Goal: Transaction & Acquisition: Obtain resource

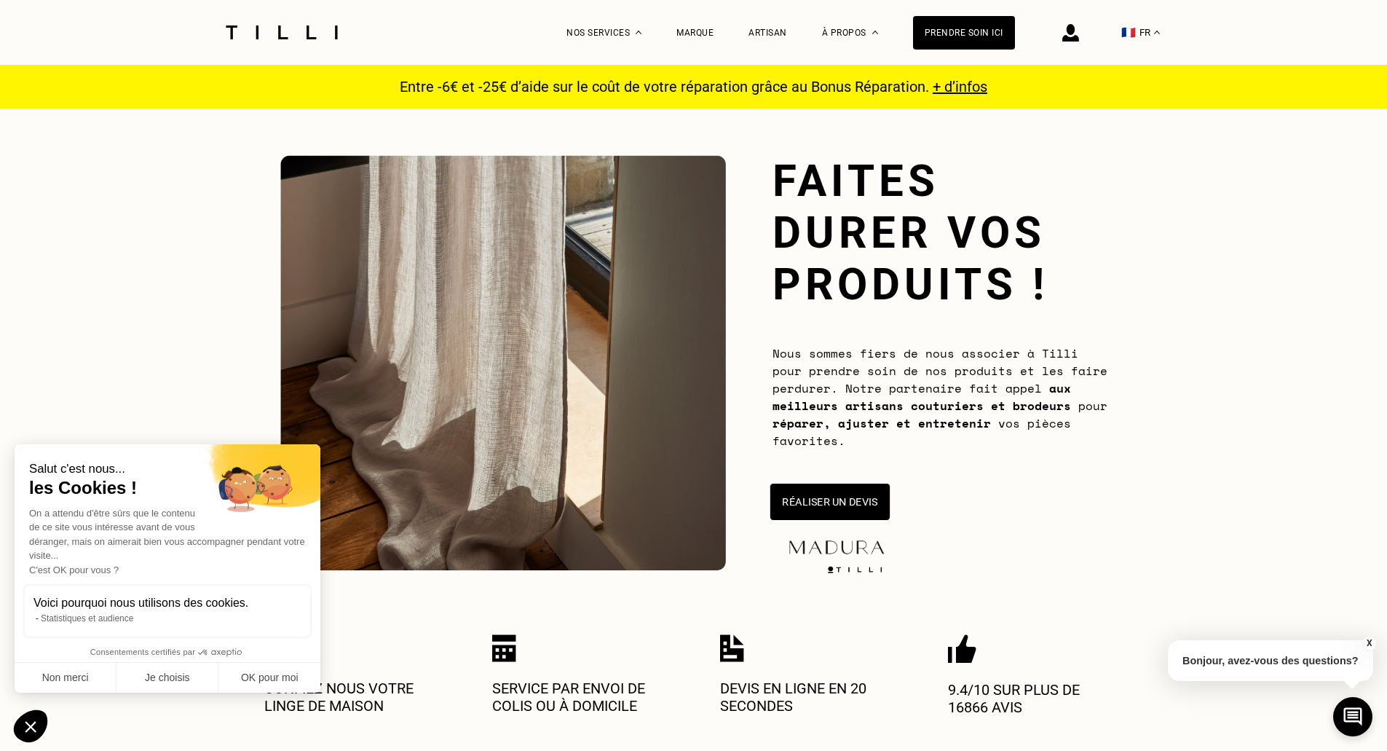
click at [812, 485] on button "Réaliser un devis" at bounding box center [829, 501] width 119 height 36
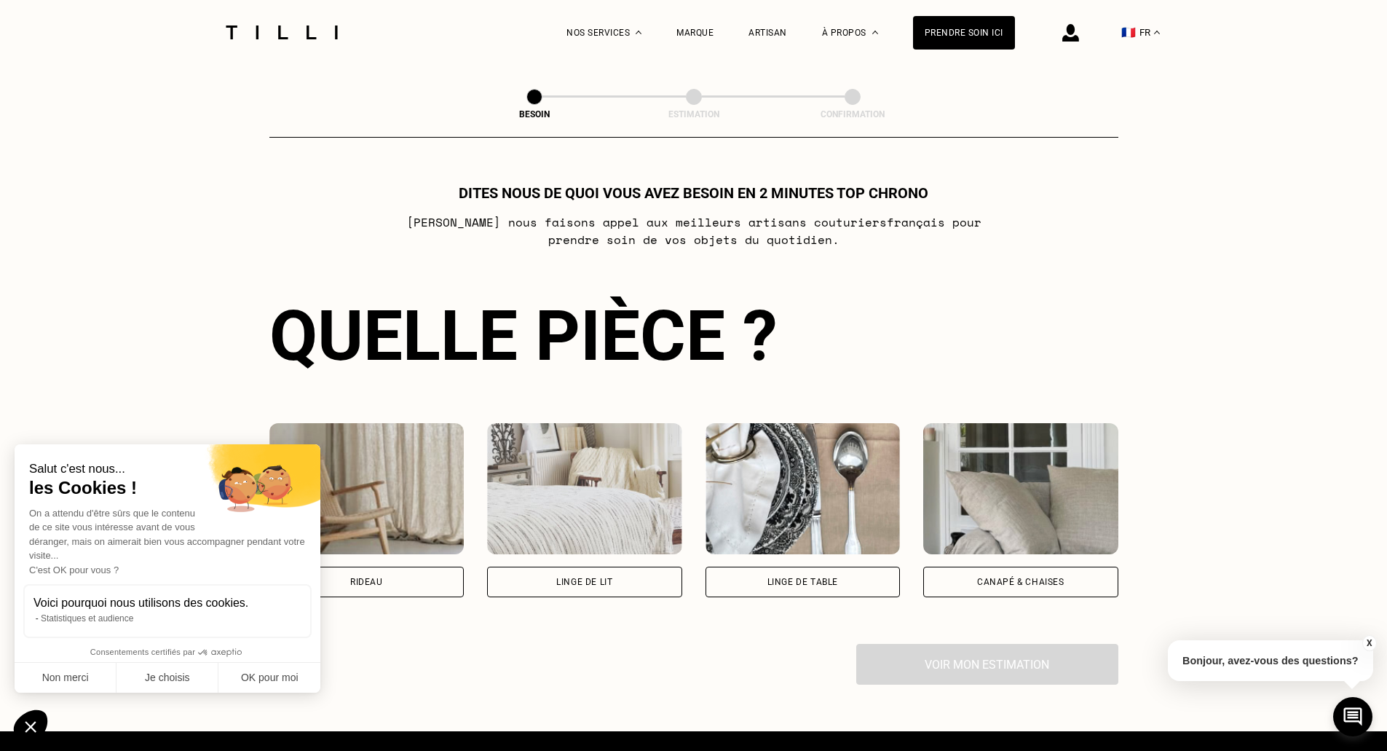
scroll to position [793, 0]
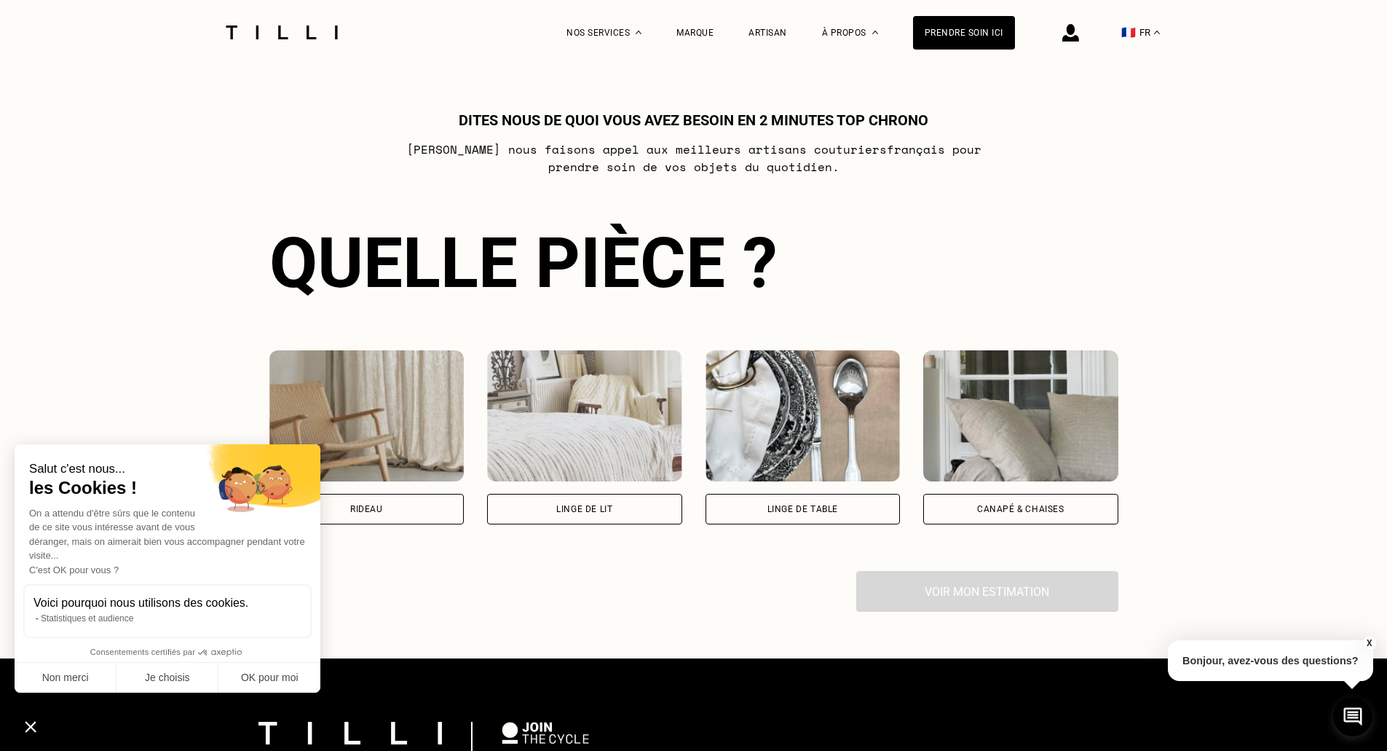
click at [379, 518] on div "Rideau" at bounding box center [366, 509] width 195 height 31
select select "FR"
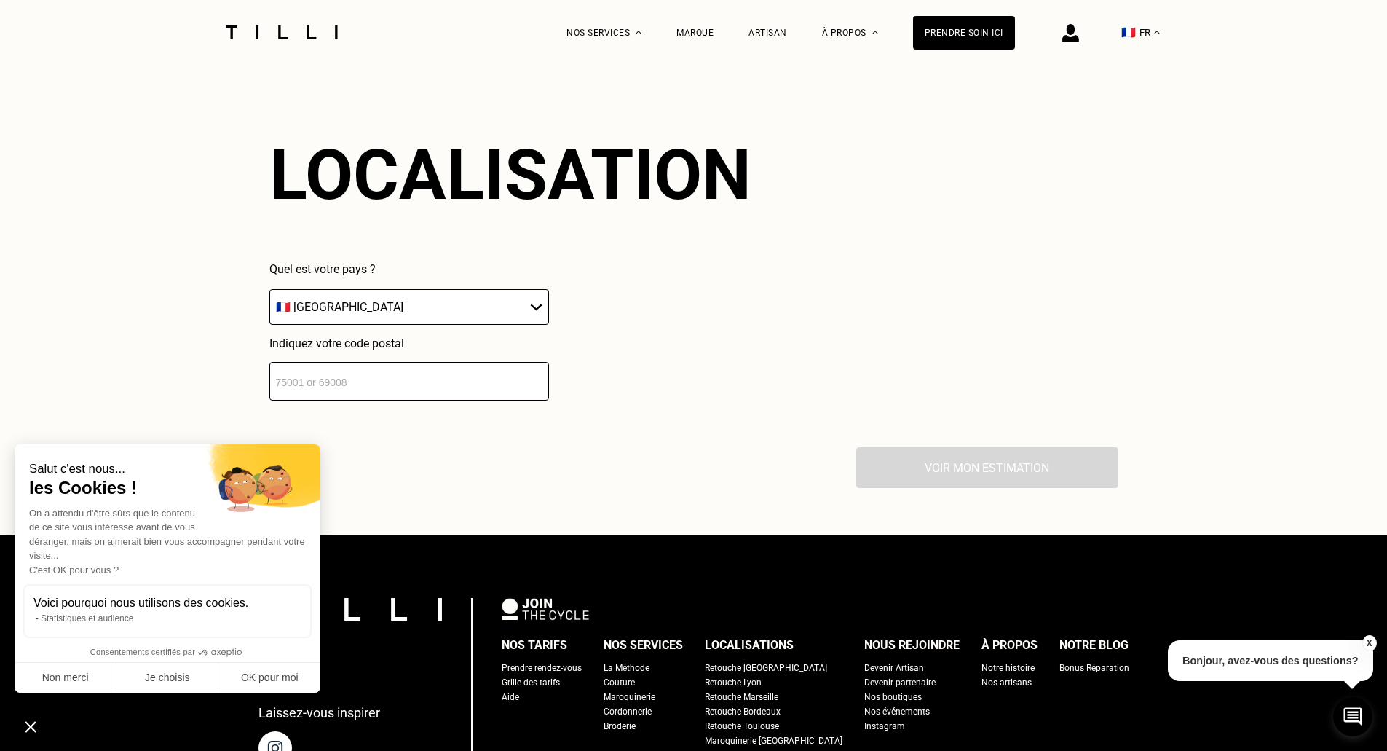
scroll to position [1277, 0]
click at [357, 314] on select "🇩🇪 [GEOGRAPHIC_DATA] 🇦🇹 [GEOGRAPHIC_DATA] 🇧🇪 [GEOGRAPHIC_DATA] 🇧🇬 Bulgarie 🇨🇾 C…" at bounding box center [409, 306] width 280 height 36
click at [681, 308] on div "Quel est votre pays ? 🇩🇪 [GEOGRAPHIC_DATA] 🇦🇹 [GEOGRAPHIC_DATA] 🇧🇪 [GEOGRAPHIC_…" at bounding box center [510, 330] width 482 height 138
click at [408, 371] on input "number" at bounding box center [409, 380] width 280 height 39
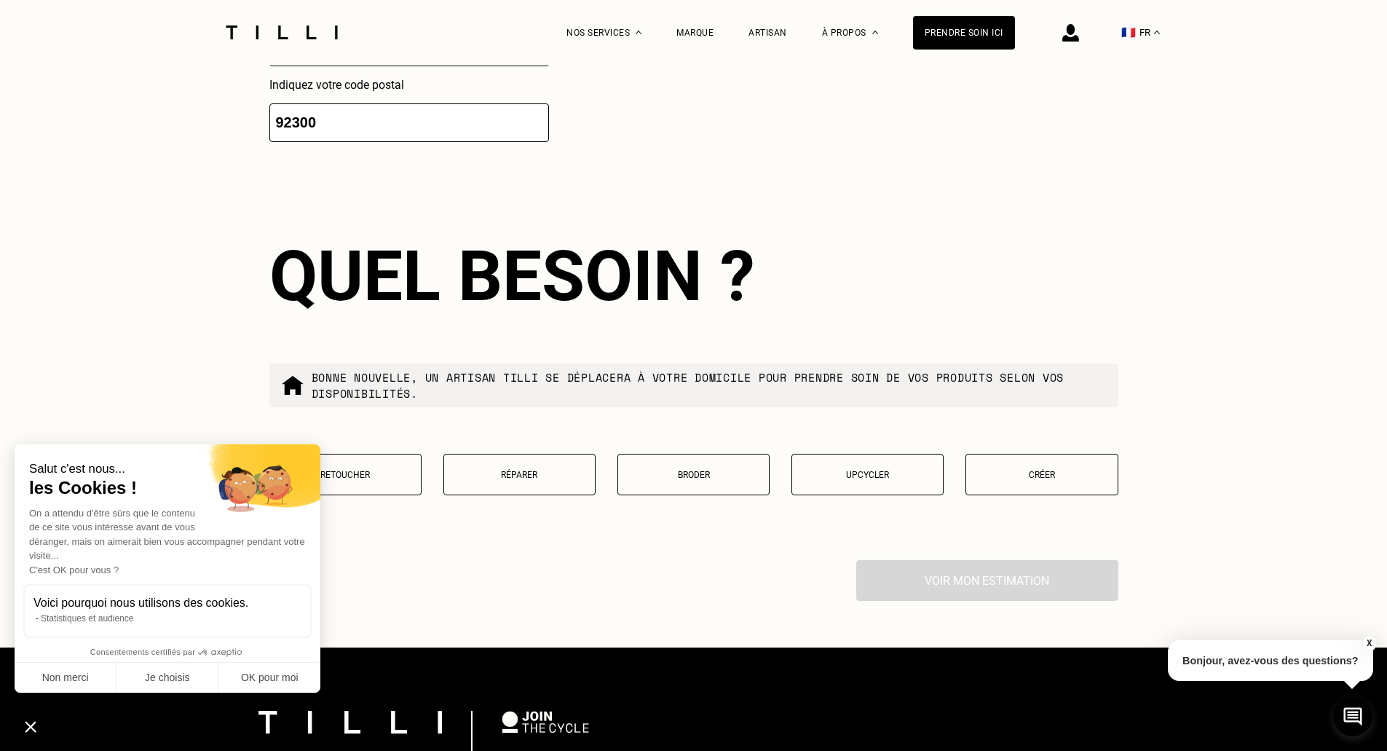
scroll to position [1639, 0]
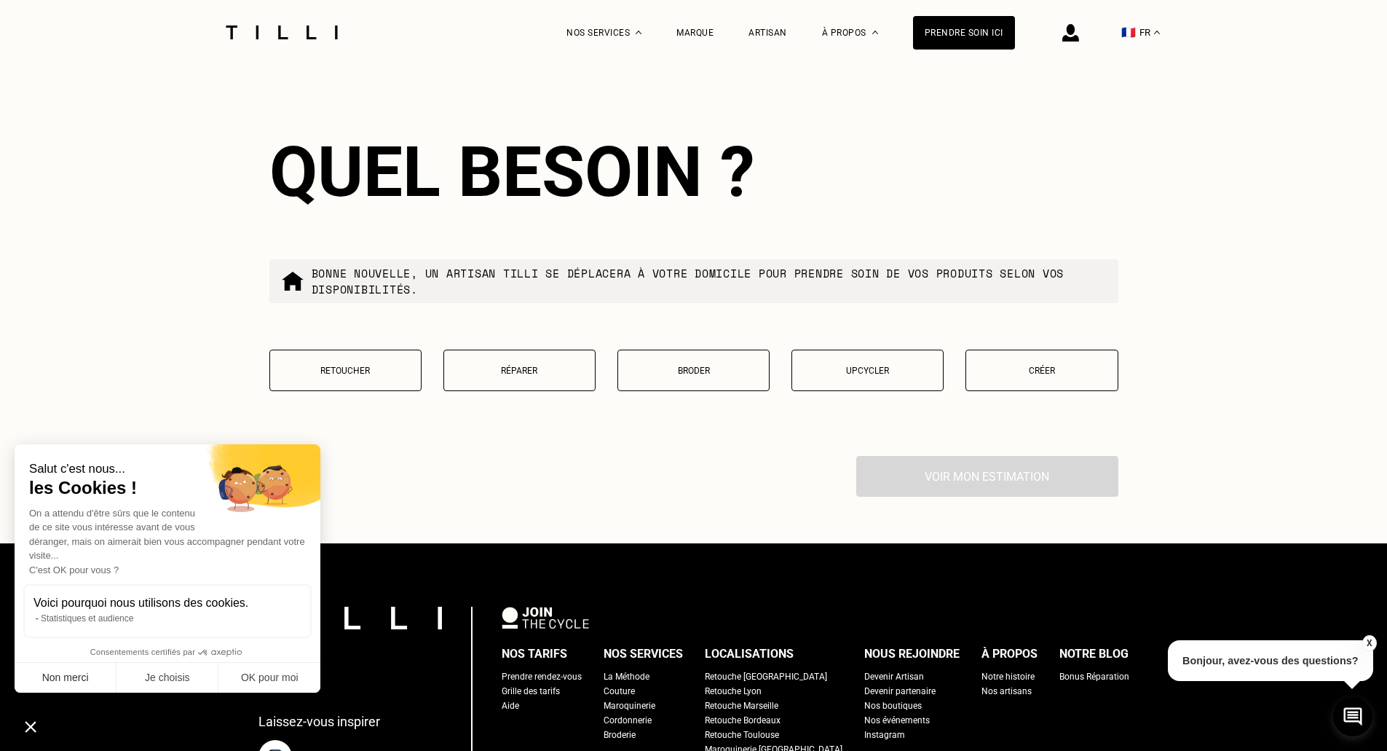
type input "92300"
click at [53, 681] on button "Non merci" at bounding box center [66, 678] width 102 height 31
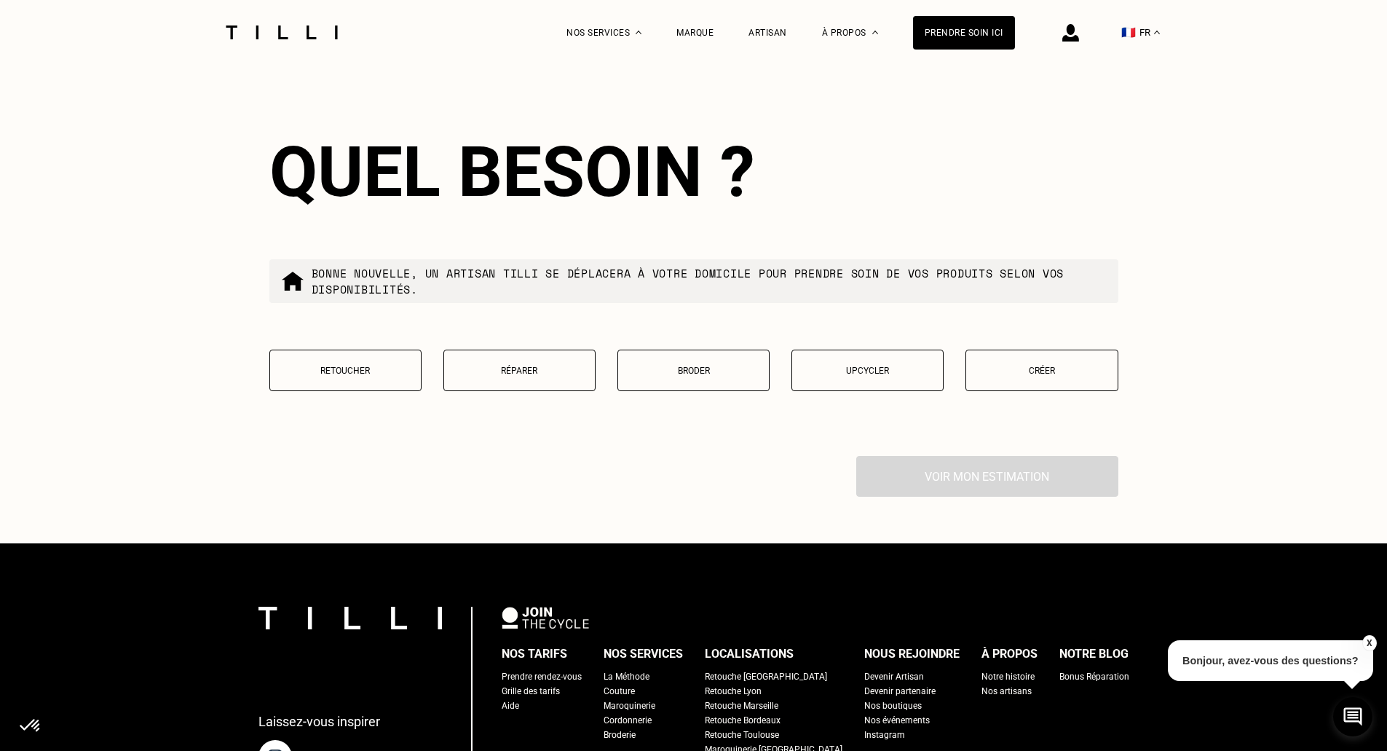
click at [327, 376] on p "Retoucher" at bounding box center [345, 370] width 136 height 10
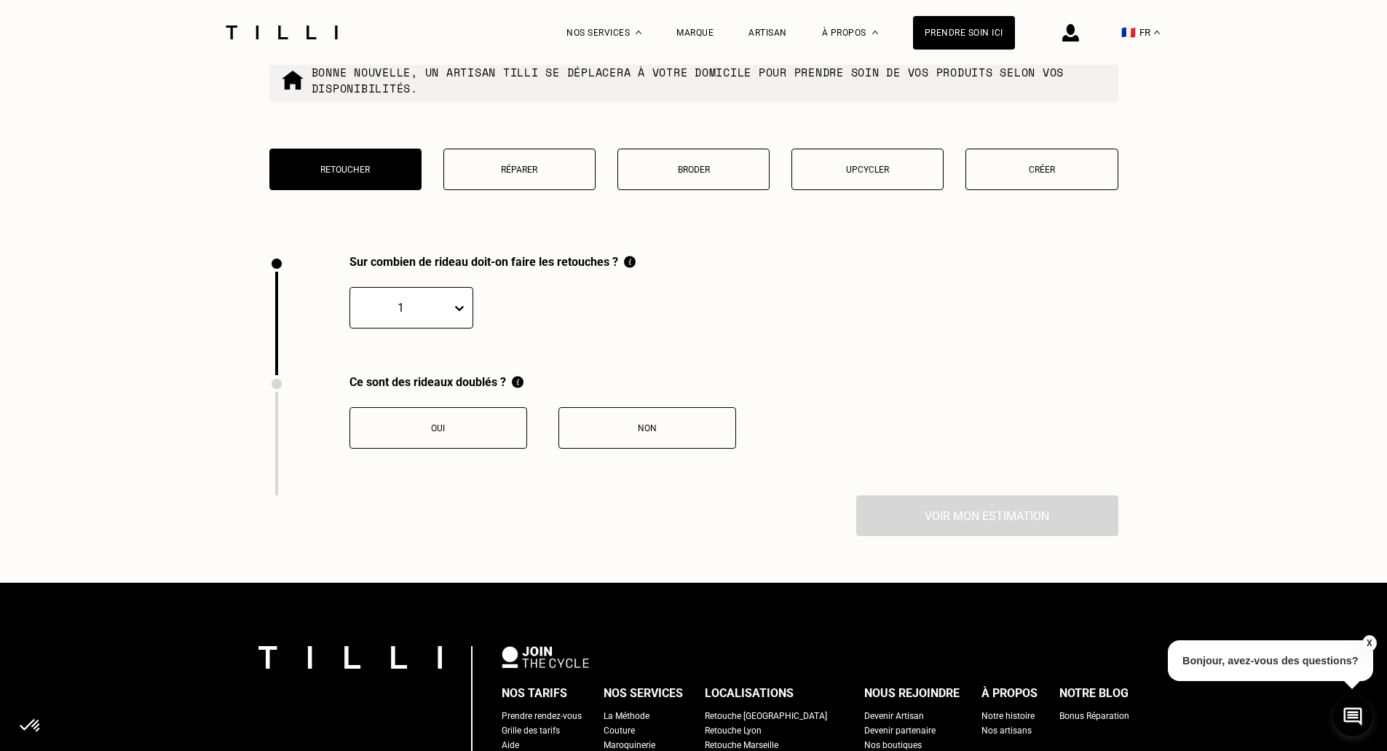
scroll to position [1841, 0]
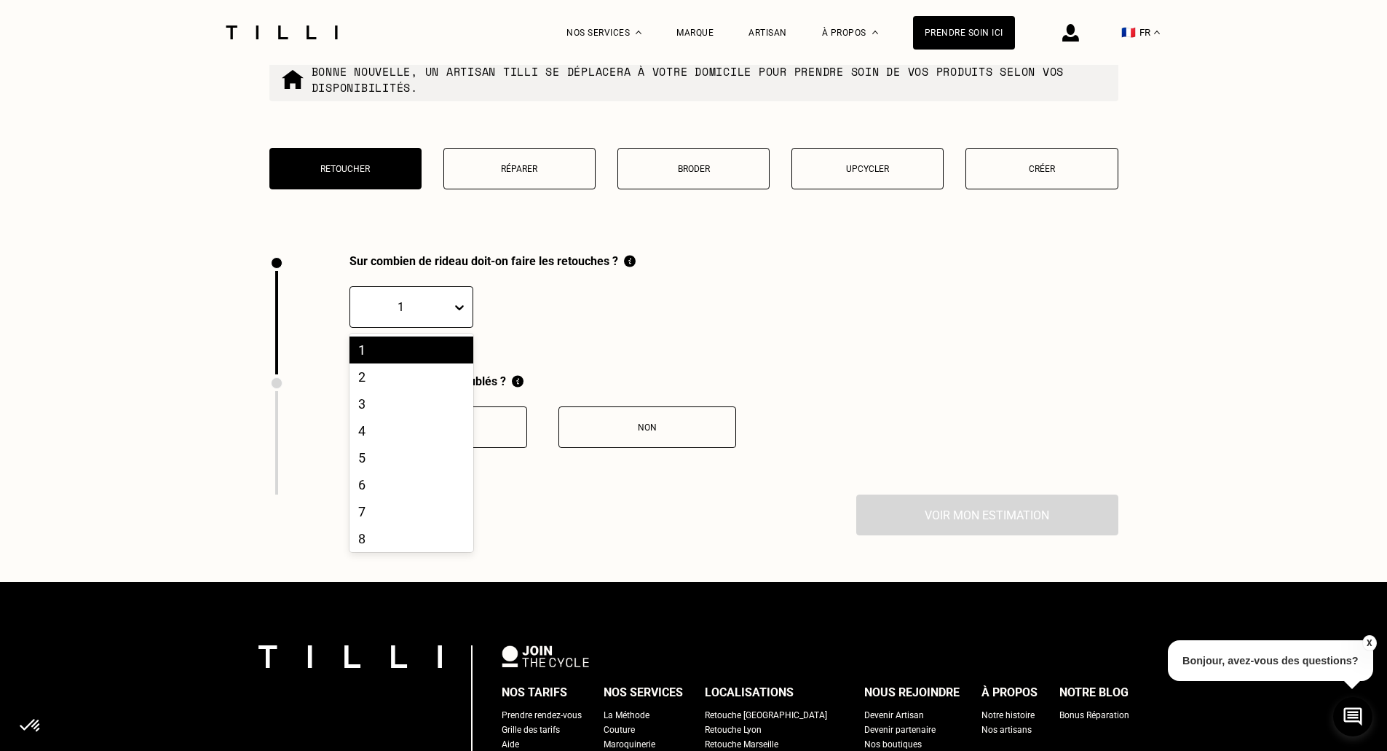
click at [451, 327] on div at bounding box center [461, 307] width 21 height 40
click at [416, 444] on div "4" at bounding box center [411, 430] width 124 height 27
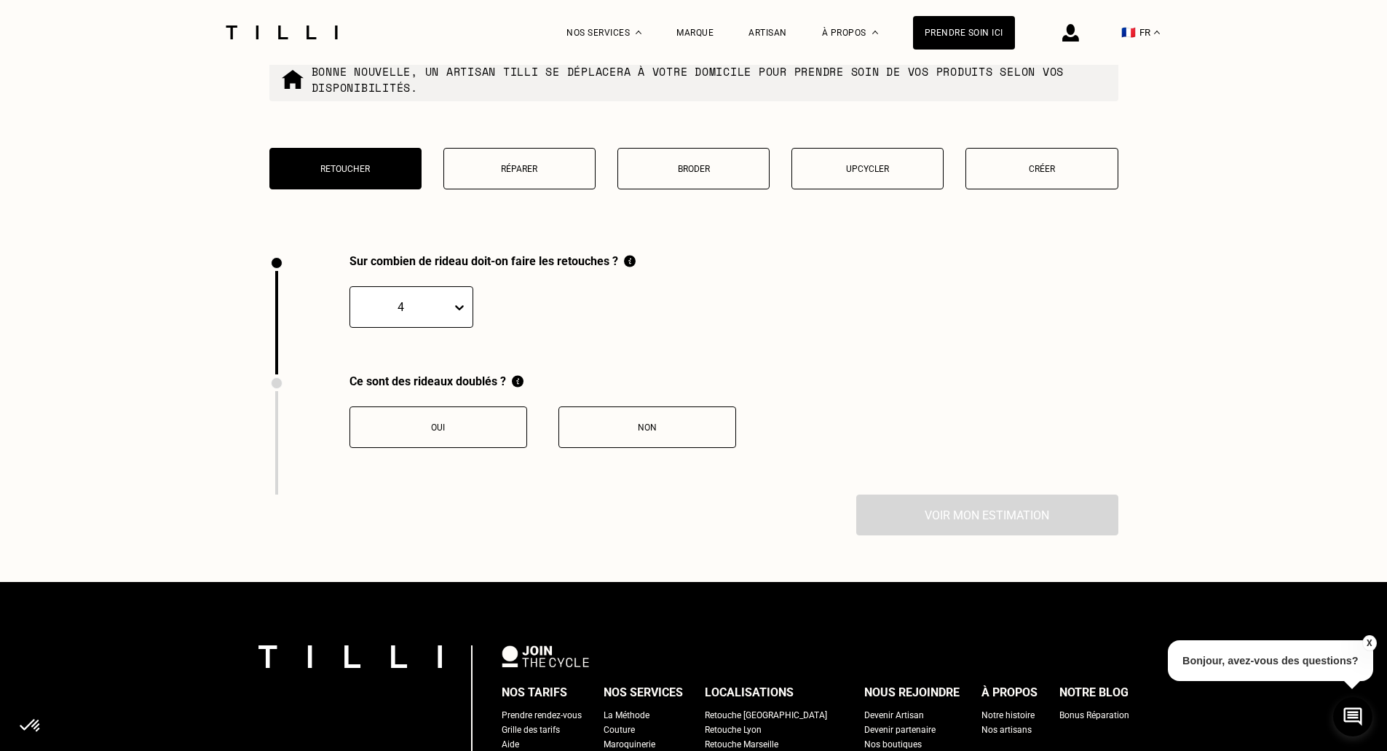
click at [455, 432] on div "Oui" at bounding box center [438, 427] width 162 height 10
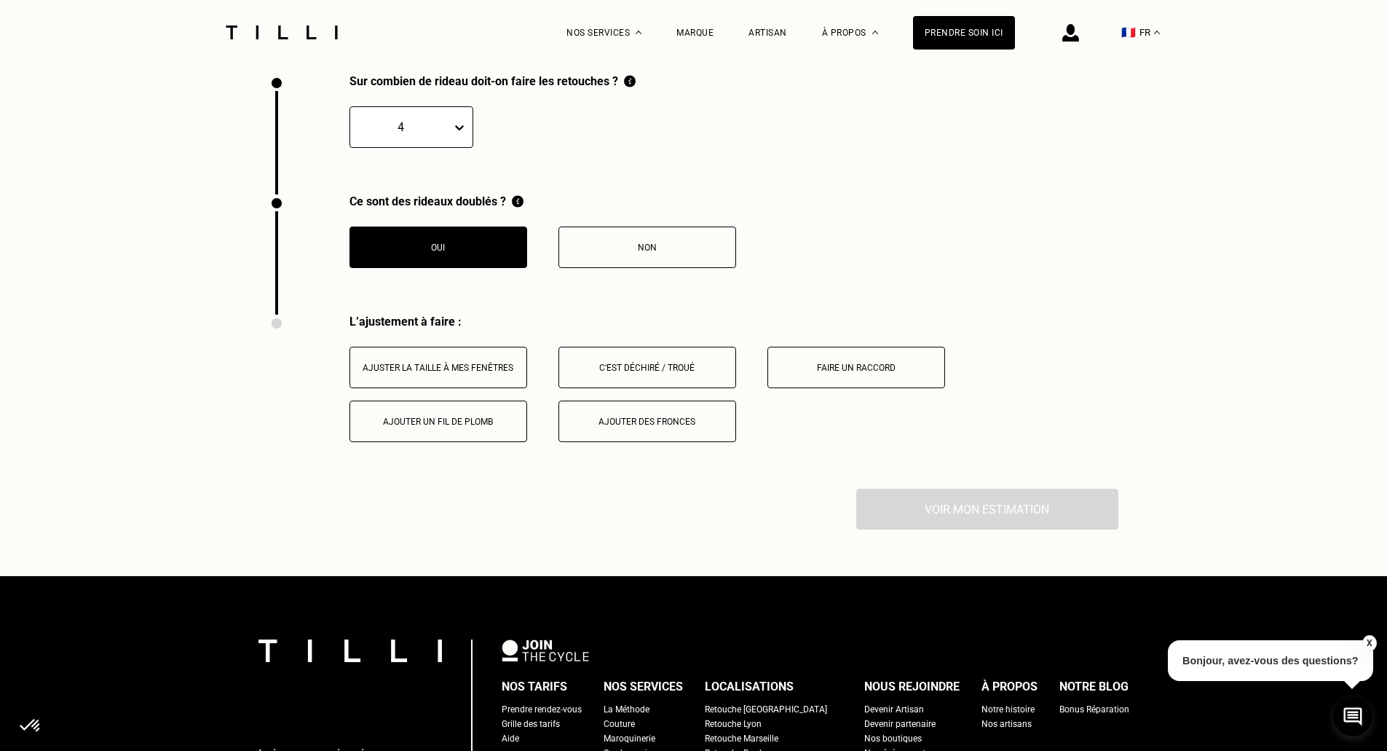
scroll to position [2253, 0]
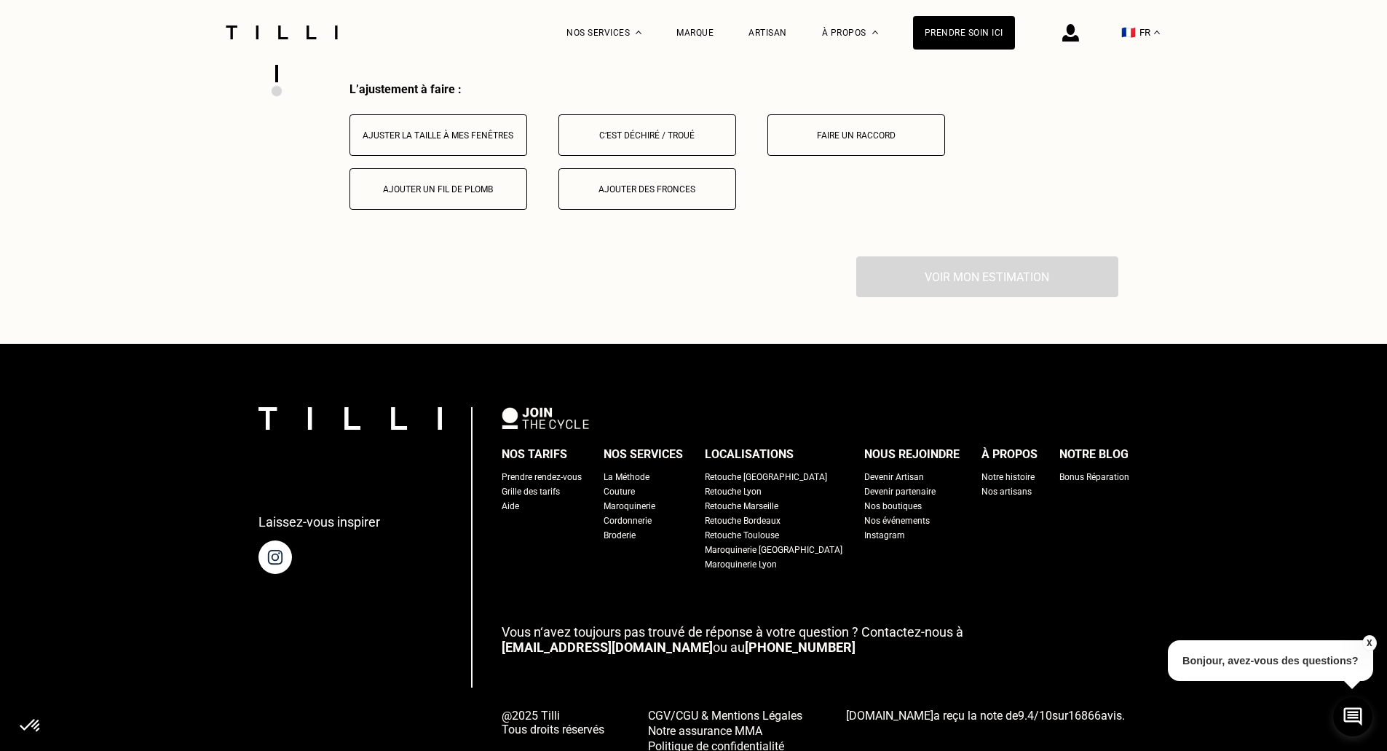
click at [435, 156] on button "Ajuster la taille à mes fenêtres" at bounding box center [438, 134] width 178 height 41
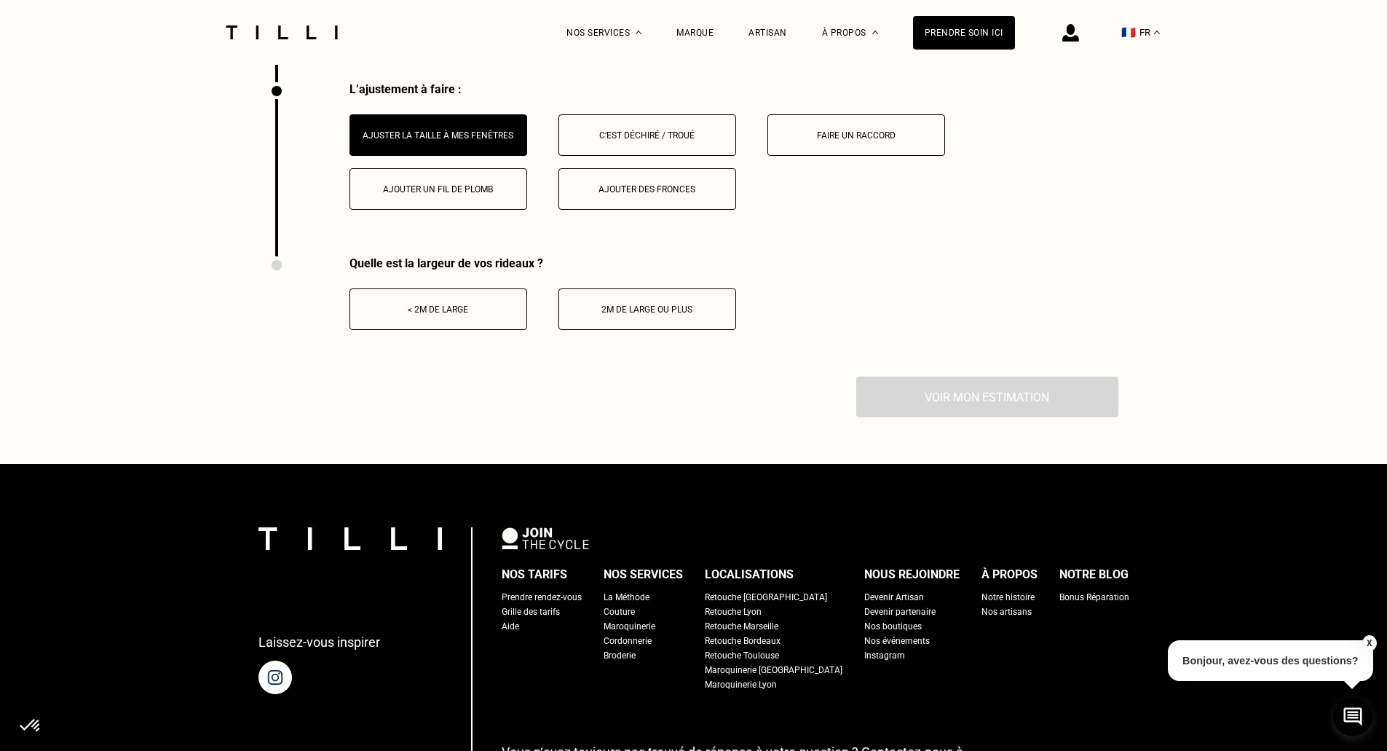
click at [476, 312] on div "< 2m de large" at bounding box center [438, 309] width 162 height 10
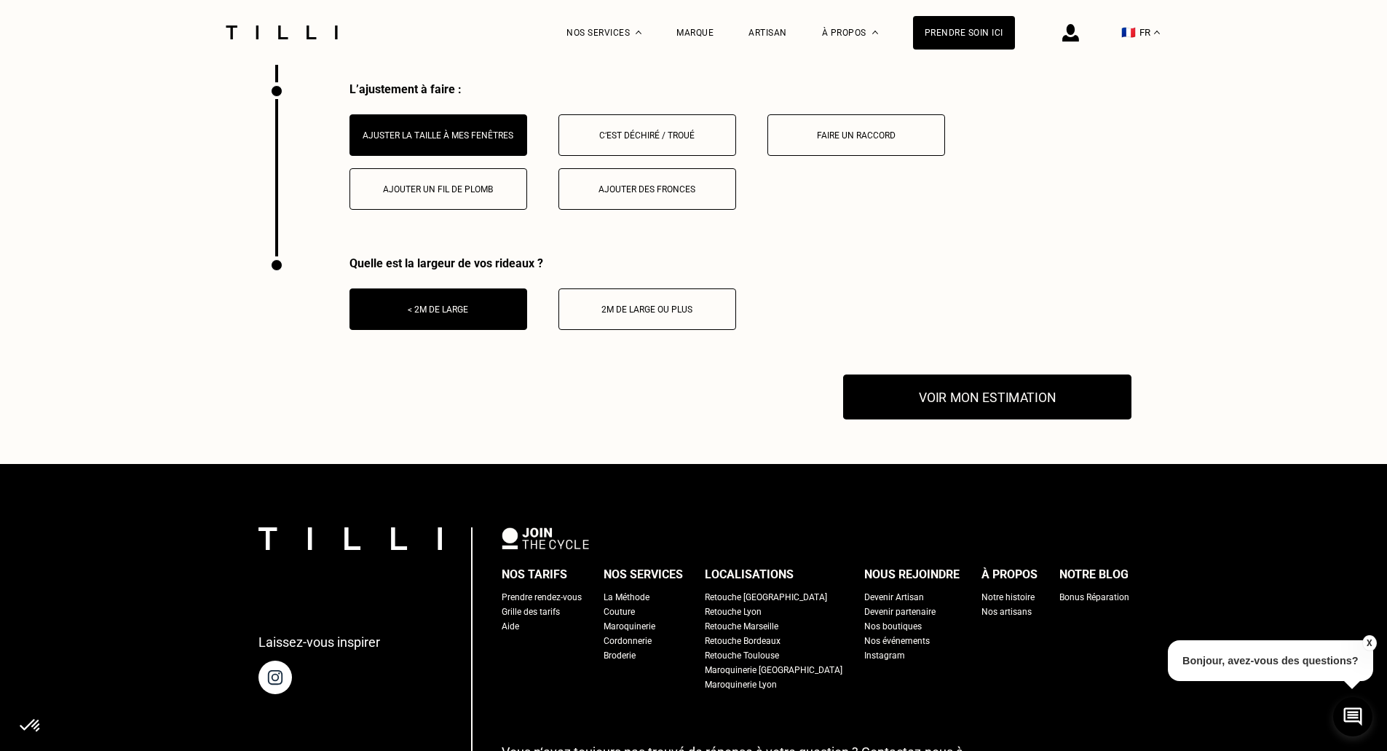
click at [904, 400] on button "Voir mon estimation" at bounding box center [987, 396] width 288 height 45
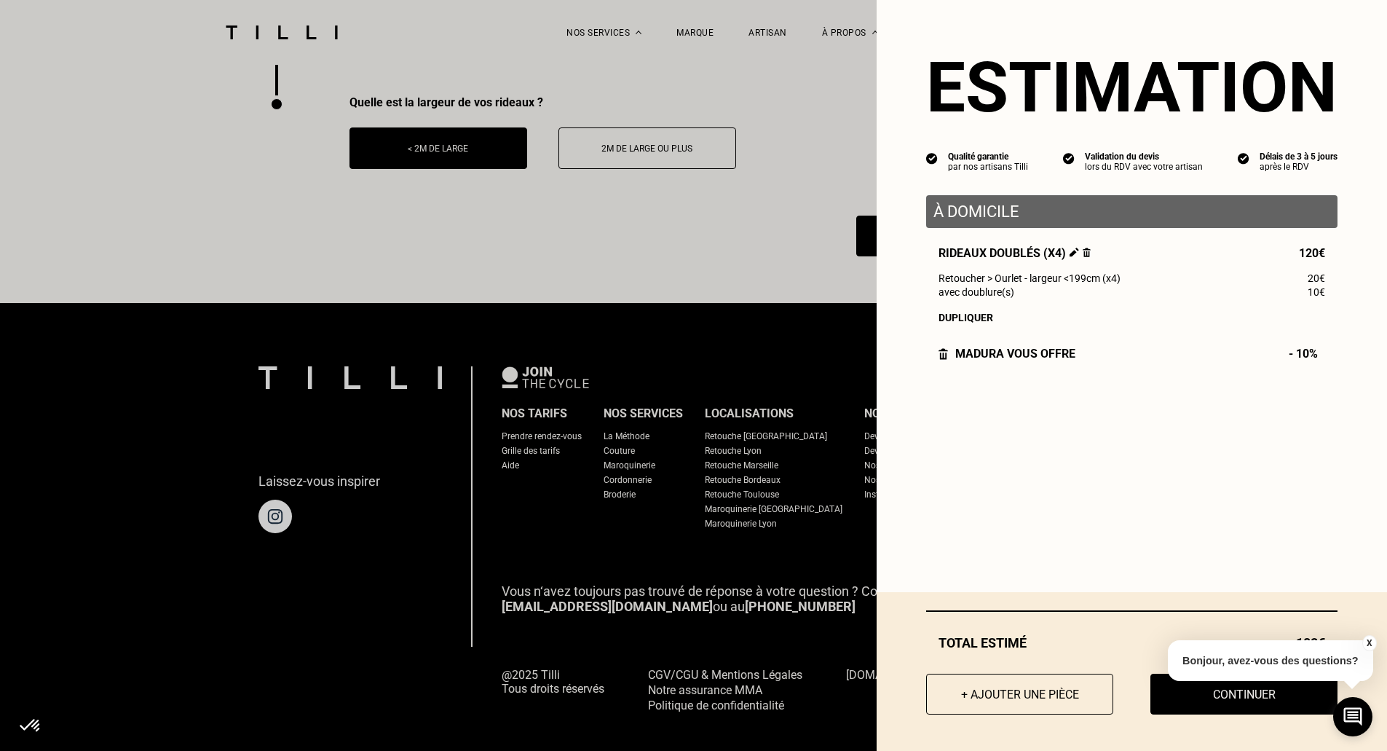
scroll to position [2414, 0]
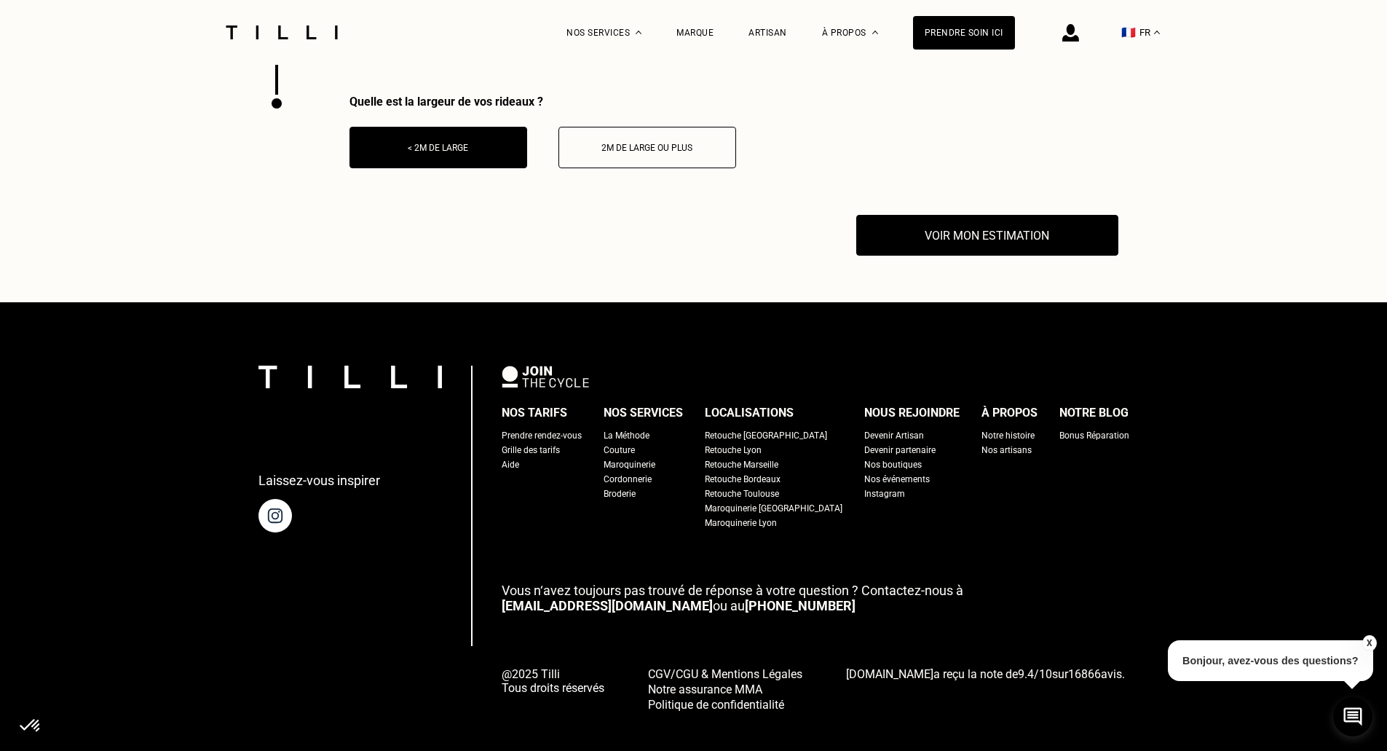
click at [1364, 640] on button "X" at bounding box center [1368, 643] width 15 height 16
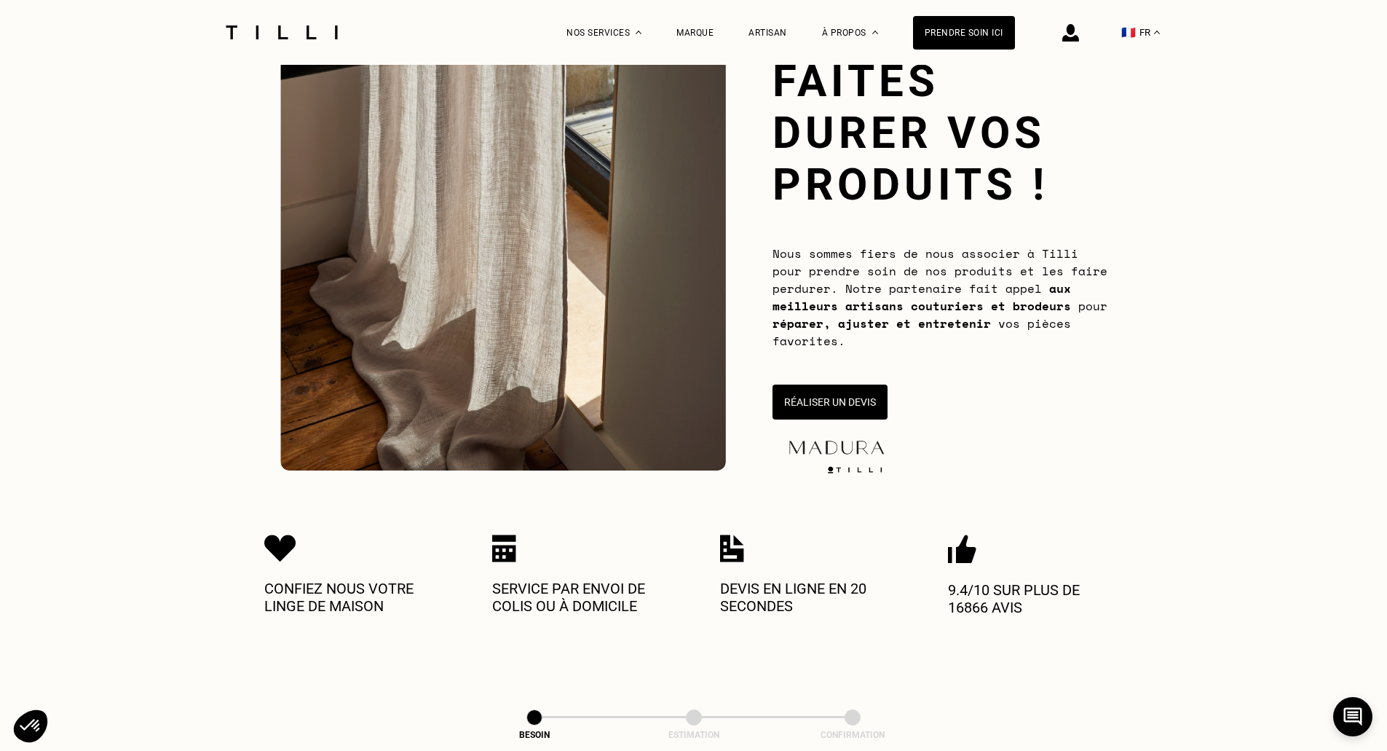
scroll to position [0, 0]
